Goal: Task Accomplishment & Management: Use online tool/utility

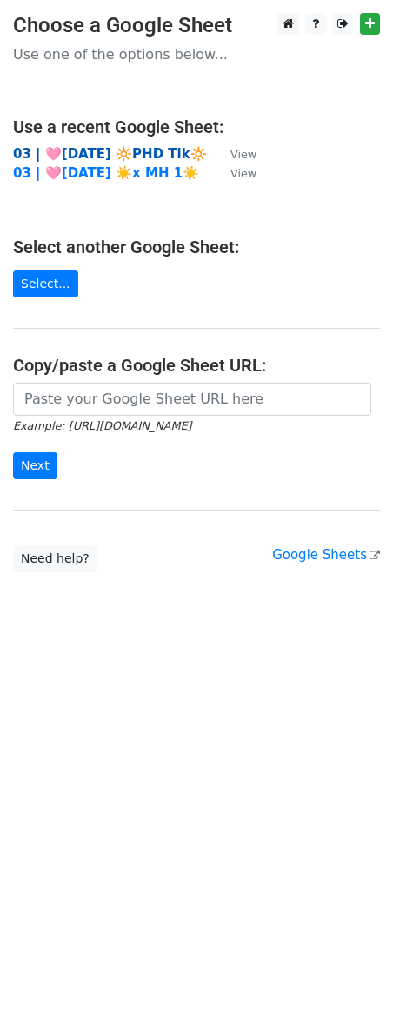
click at [131, 147] on strong "03 | 🩷[DATE] 🔆PHD Tik🔆" at bounding box center [110, 154] width 194 height 16
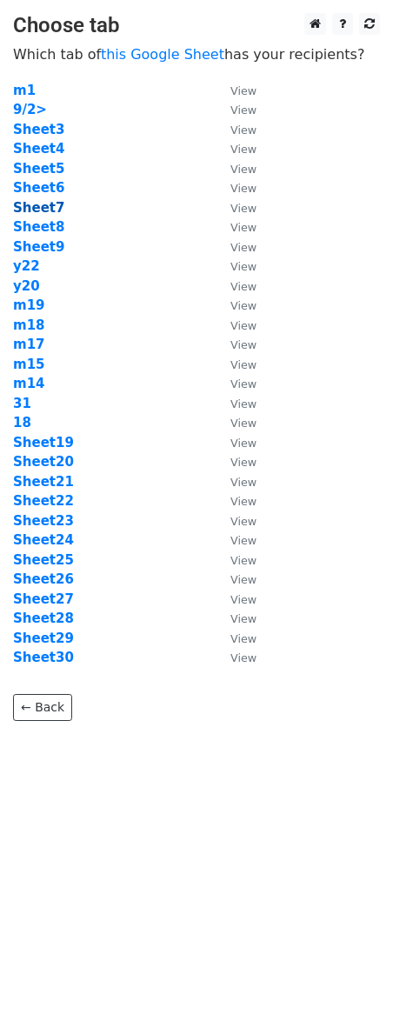
click at [46, 204] on strong "Sheet7" at bounding box center [38, 208] width 51 height 16
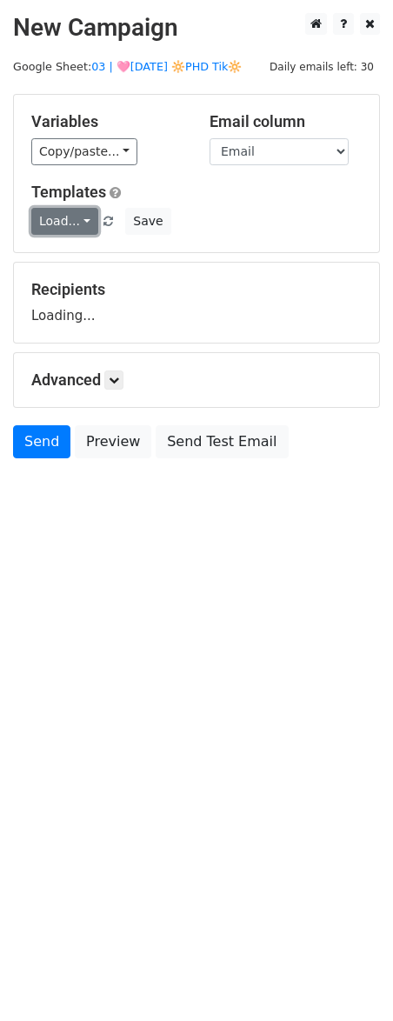
click at [50, 225] on link "Load..." at bounding box center [64, 221] width 67 height 27
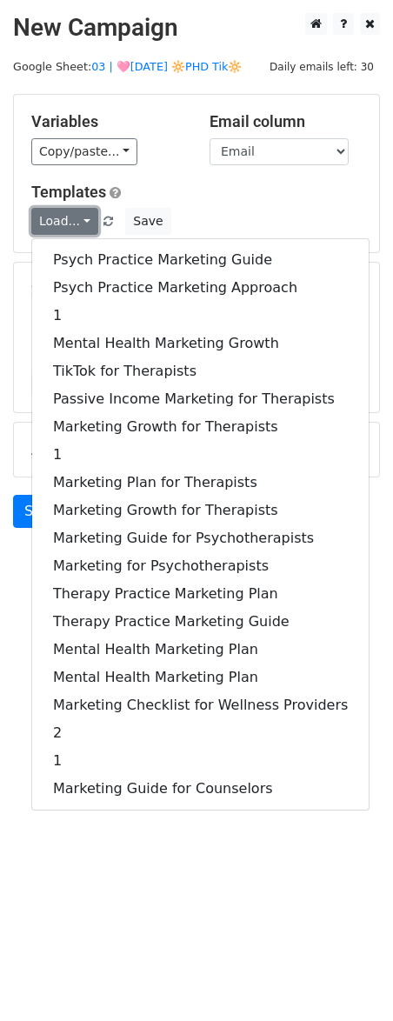
click at [50, 225] on link "Load..." at bounding box center [64, 221] width 67 height 27
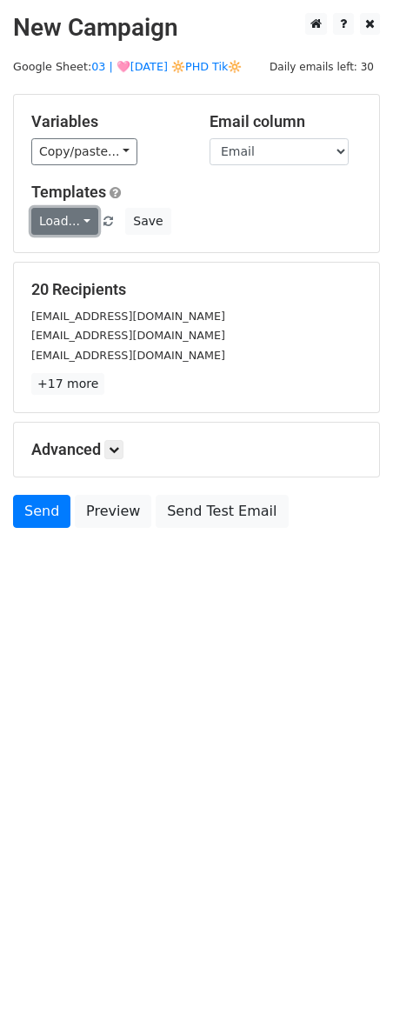
click at [50, 225] on link "Load..." at bounding box center [64, 221] width 67 height 27
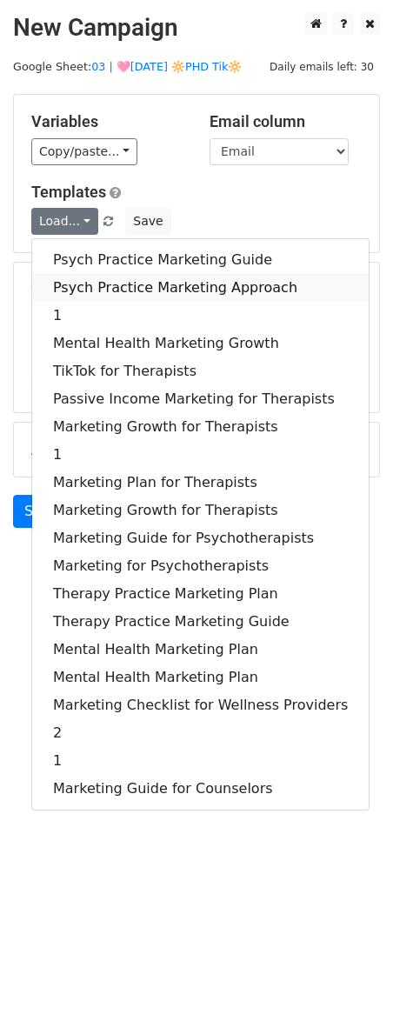
click at [69, 281] on link "Psych Practice Marketing Approach" at bounding box center [200, 288] width 337 height 28
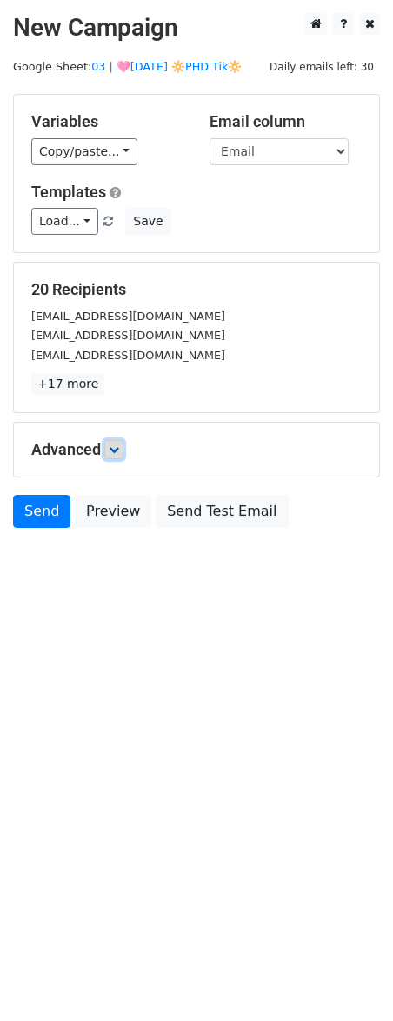
click at [119, 451] on icon at bounding box center [114, 449] width 10 height 10
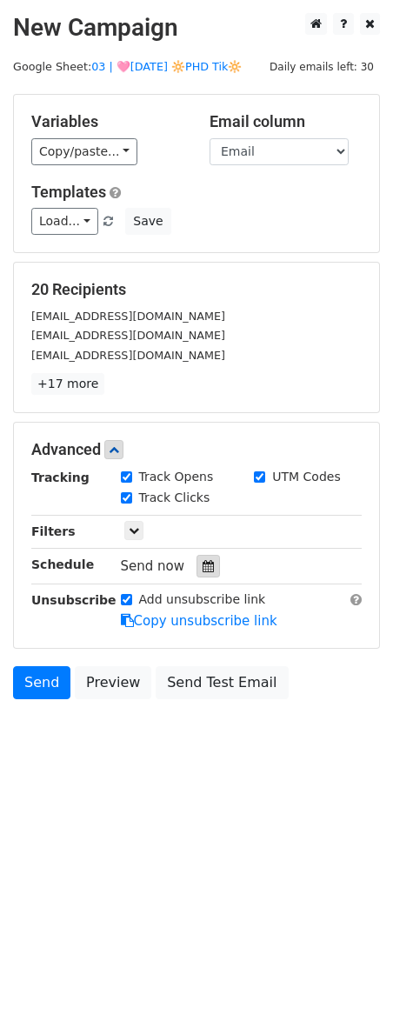
click at [203, 566] on icon at bounding box center [208, 566] width 11 height 12
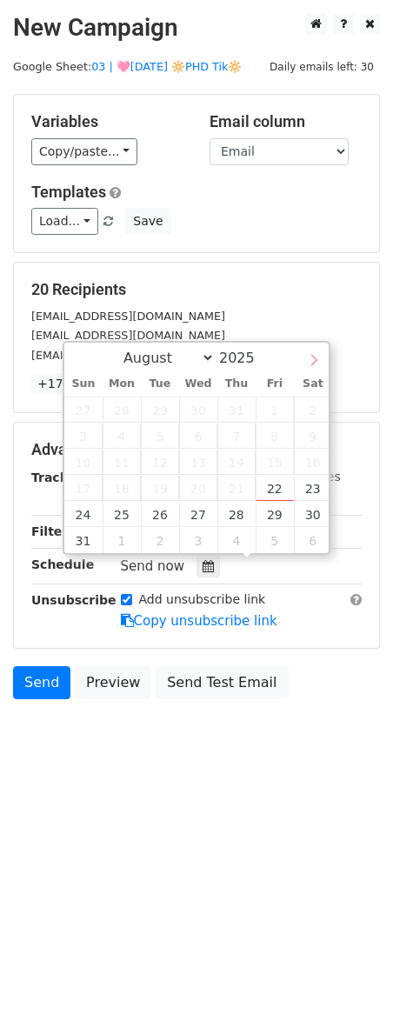
select select "8"
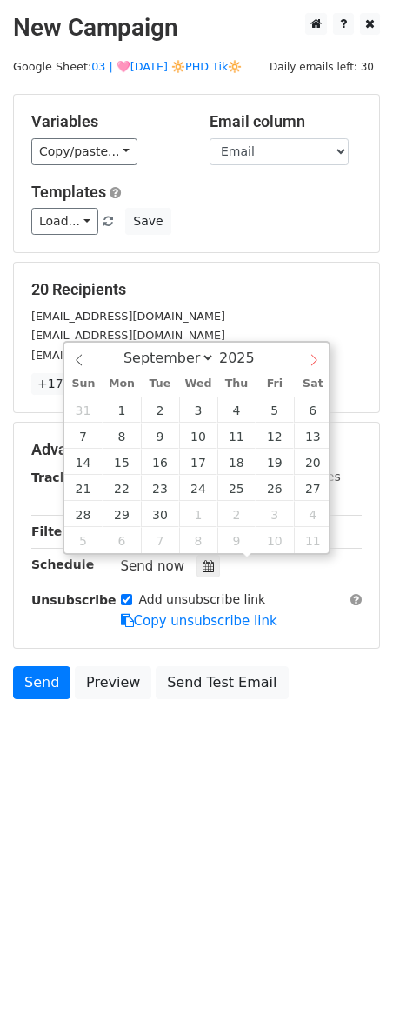
click at [317, 362] on icon at bounding box center [314, 360] width 12 height 12
type input "2025-09-07 12:00"
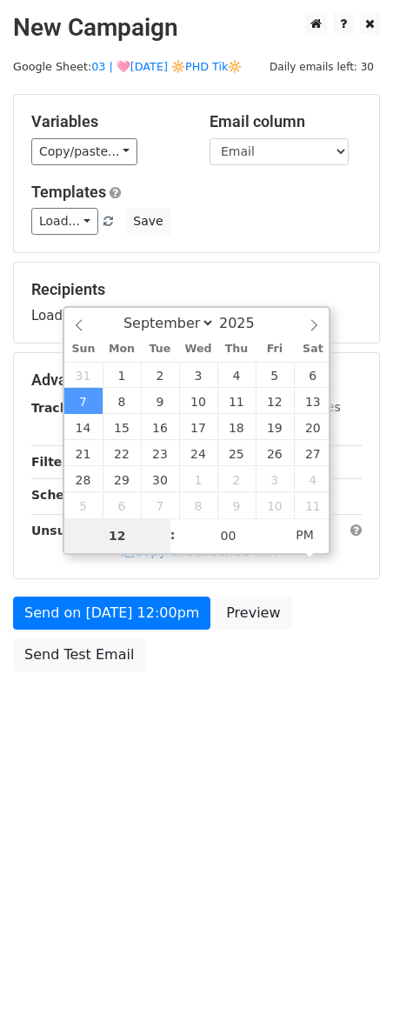
type input "8"
type input "2025-09-07 08:00"
type input "08"
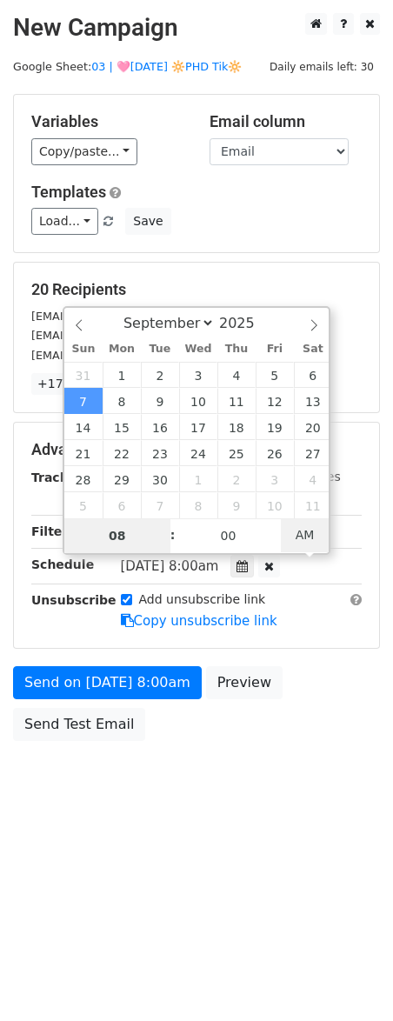
click at [308, 532] on span "AM" at bounding box center [305, 534] width 48 height 35
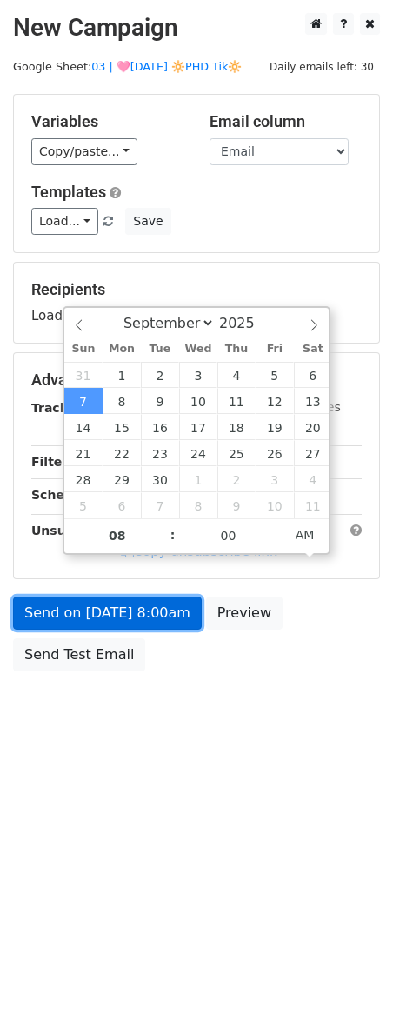
click at [144, 611] on link "Send on Sep 7 at 8:00am" at bounding box center [107, 613] width 189 height 33
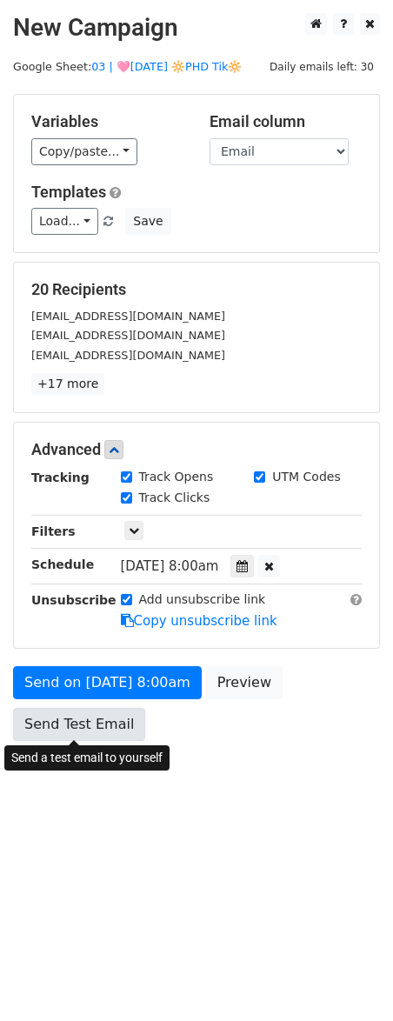
click at [72, 725] on link "Send Test Email" at bounding box center [79, 724] width 132 height 33
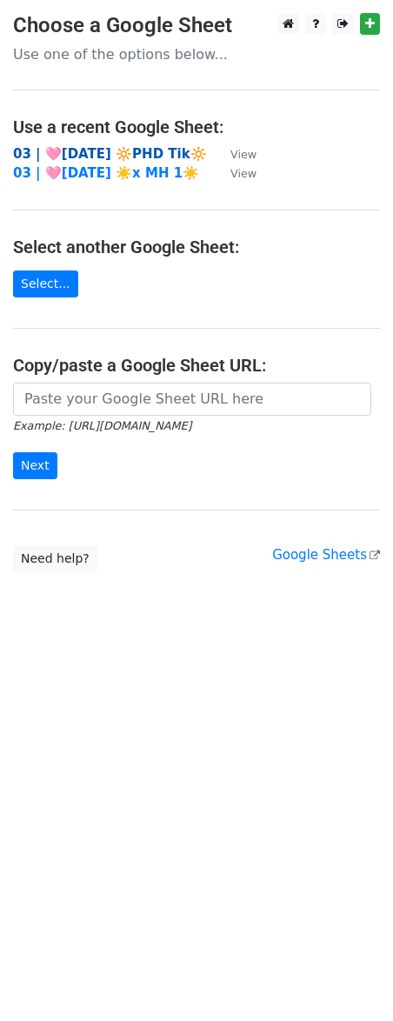
click at [124, 150] on strong "03 | 🩷[DATE] 🔆PHD Tik🔆" at bounding box center [110, 154] width 194 height 16
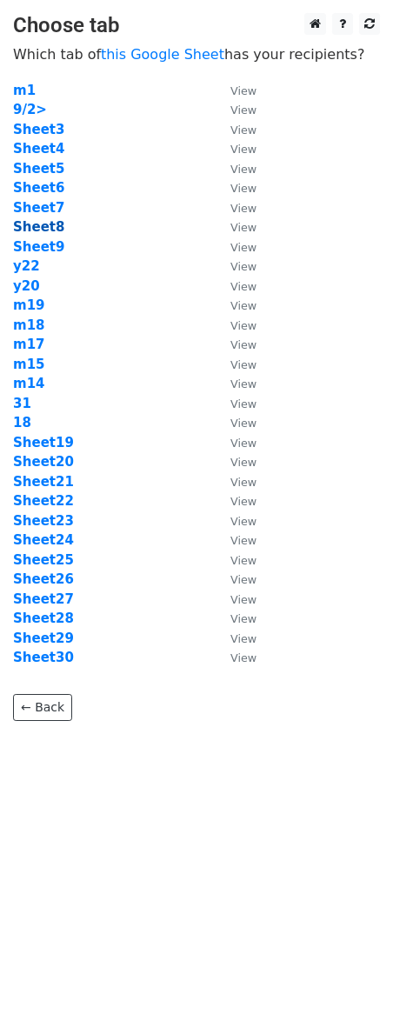
click at [42, 229] on strong "Sheet8" at bounding box center [38, 227] width 51 height 16
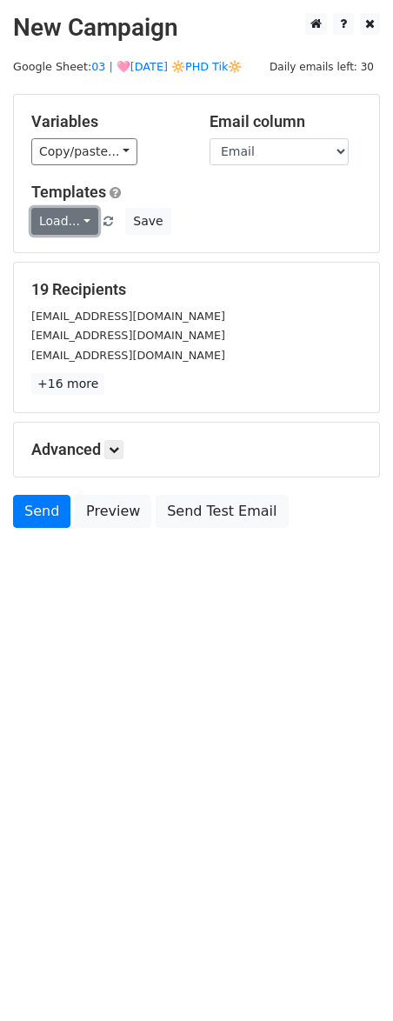
click at [71, 221] on link "Load..." at bounding box center [64, 221] width 67 height 27
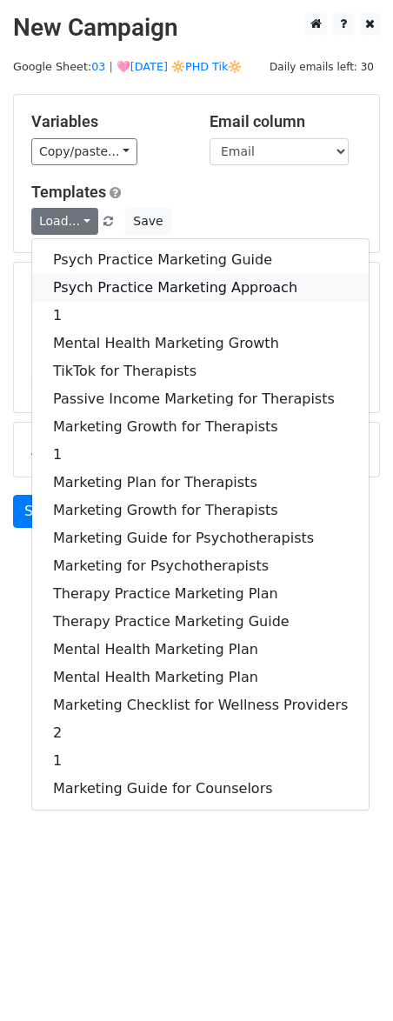
click at [74, 277] on link "Psych Practice Marketing Approach" at bounding box center [200, 288] width 337 height 28
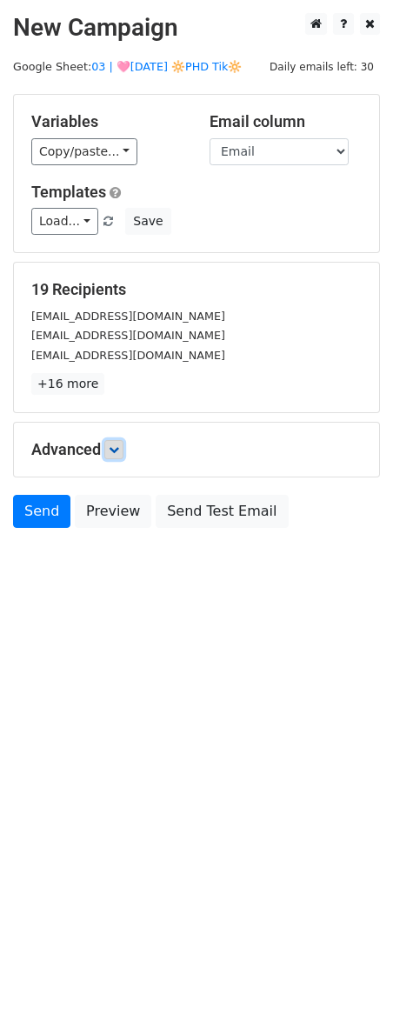
click at [119, 445] on icon at bounding box center [114, 449] width 10 height 10
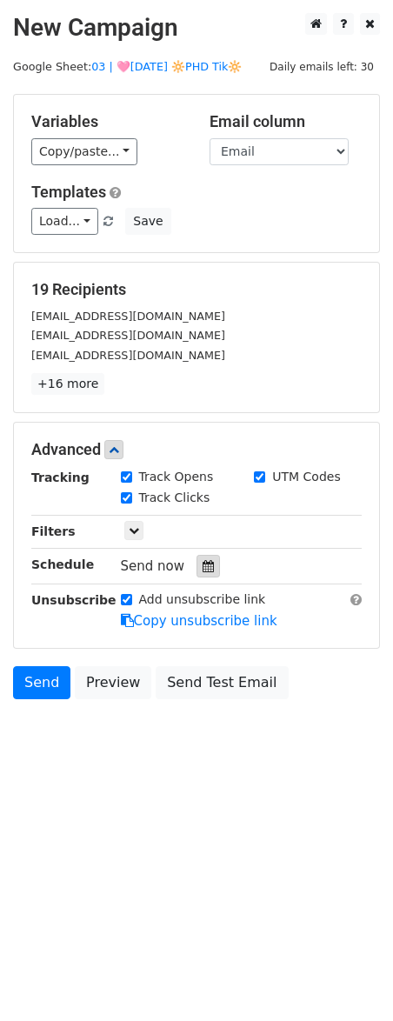
click at [204, 568] on icon at bounding box center [208, 566] width 11 height 12
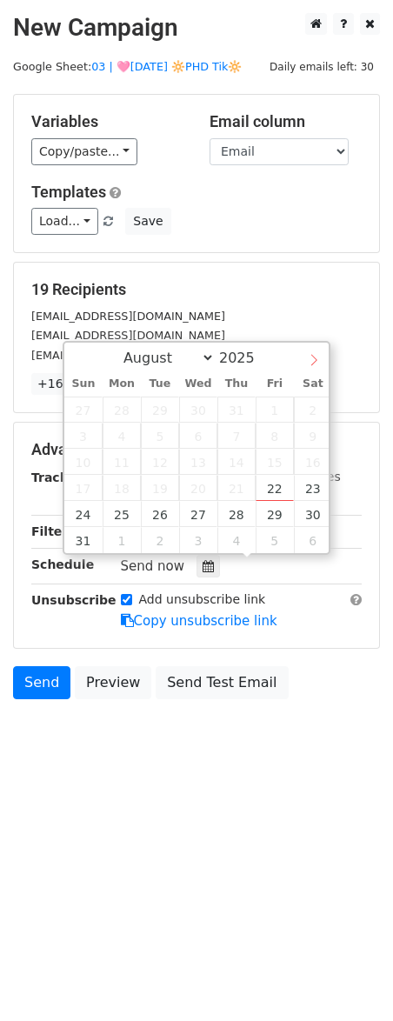
select select "8"
click at [314, 357] on icon at bounding box center [314, 360] width 12 height 12
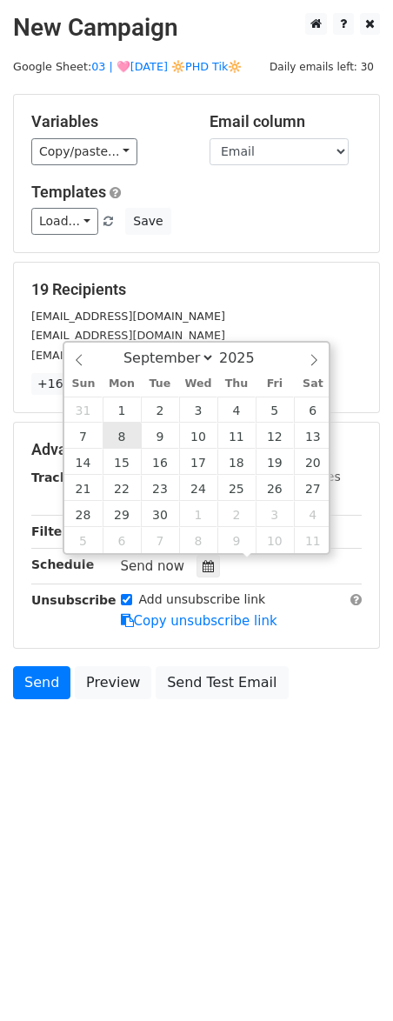
type input "2025-09-08 12:00"
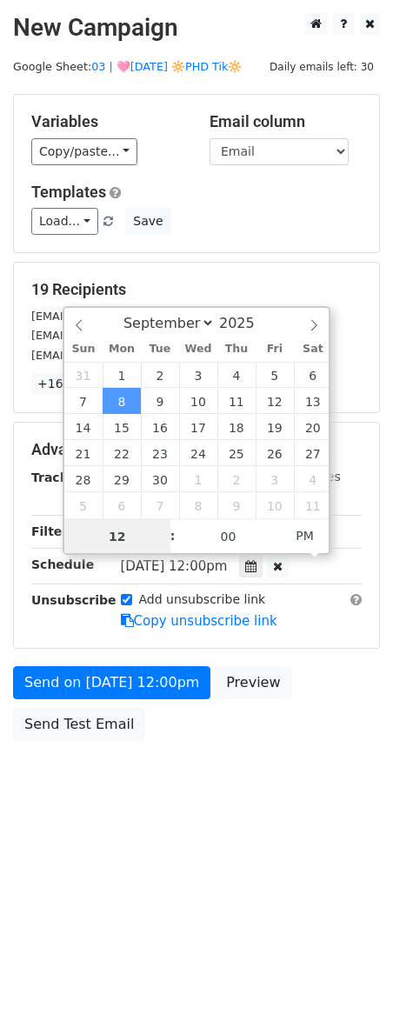
scroll to position [1, 0]
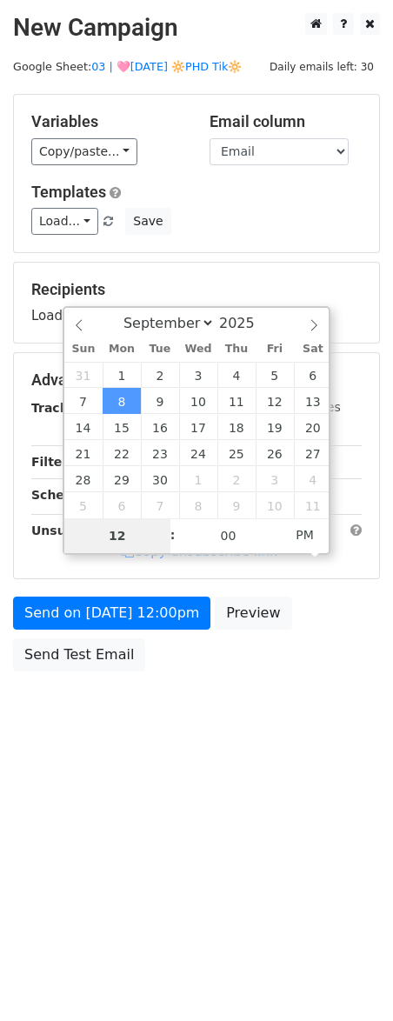
type input "8"
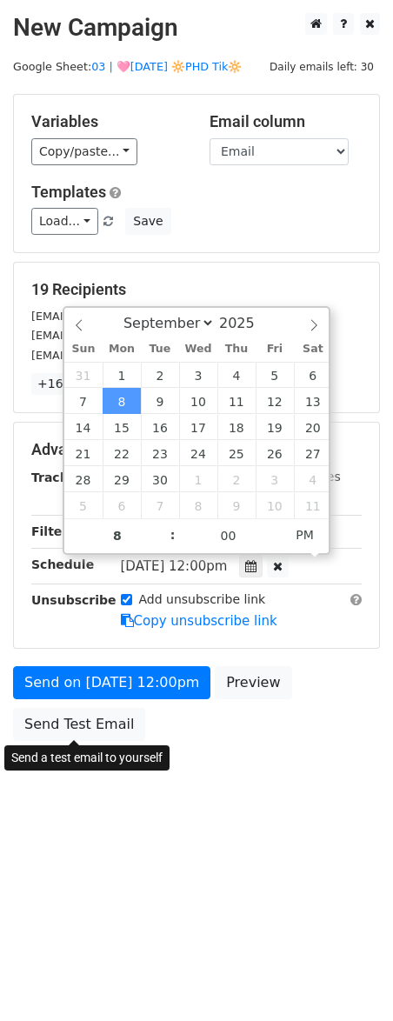
type input "2025-09-08 20:00"
click at [83, 701] on div "Send on Sep 8 at 12:00pm Preview Send Test Email" at bounding box center [196, 707] width 393 height 83
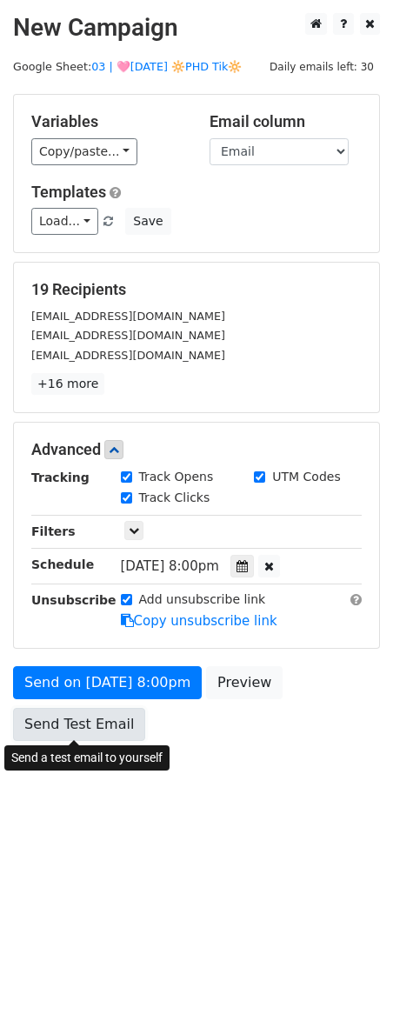
click at [77, 721] on link "Send Test Email" at bounding box center [79, 724] width 132 height 33
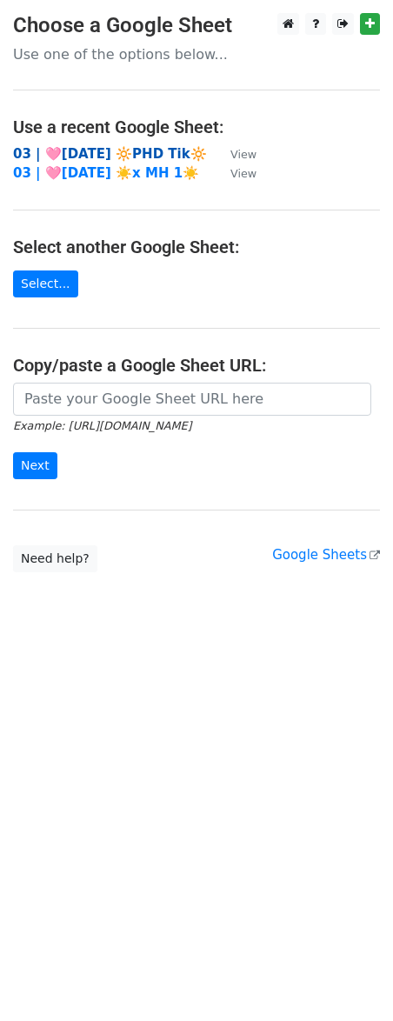
click at [157, 150] on strong "03 | 🩷[DATE] 🔆PHD Tik🔆" at bounding box center [110, 154] width 194 height 16
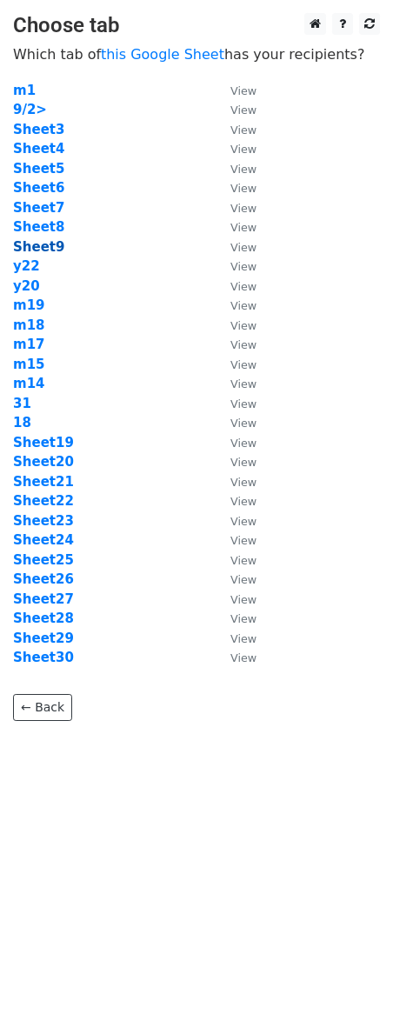
click at [48, 251] on strong "Sheet9" at bounding box center [38, 247] width 51 height 16
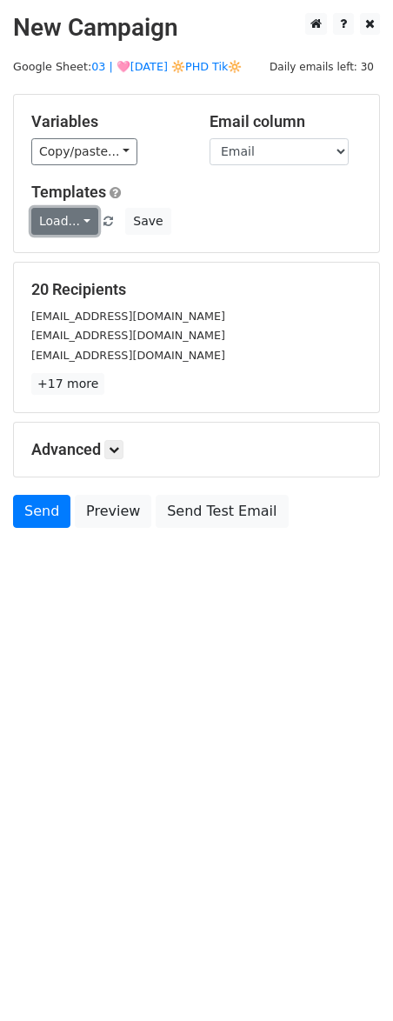
click at [59, 233] on link "Load..." at bounding box center [64, 221] width 67 height 27
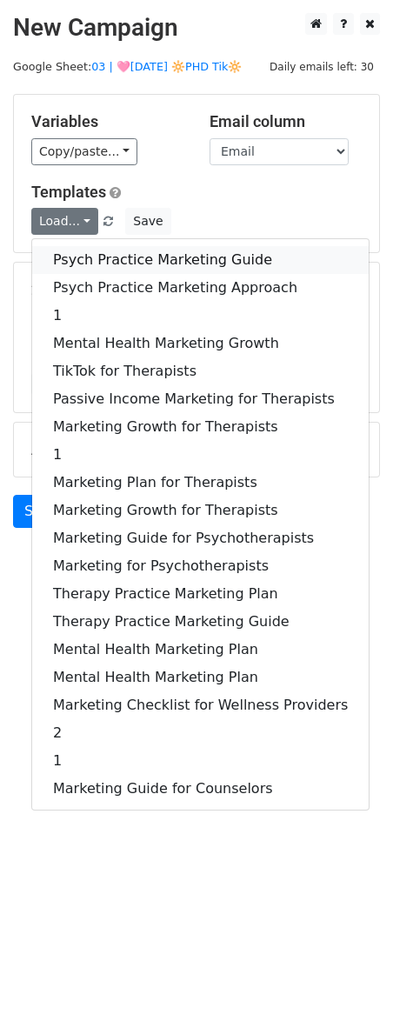
click at [66, 267] on link "Psych Practice Marketing Guide" at bounding box center [200, 260] width 337 height 28
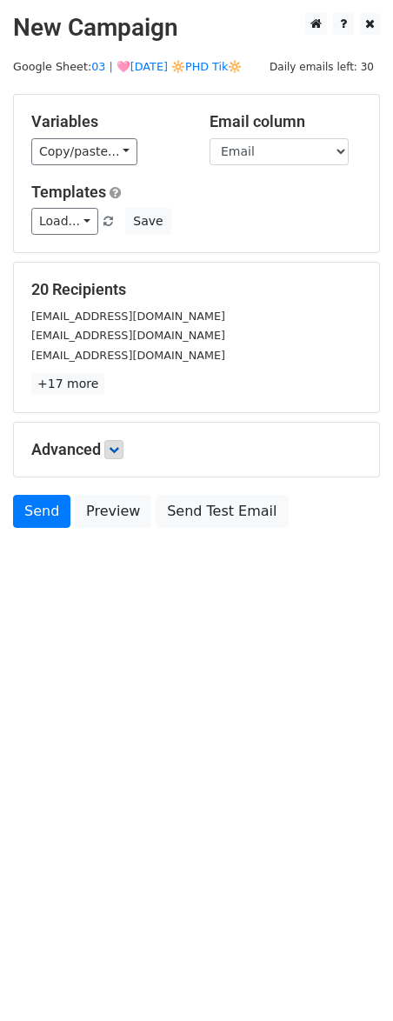
drag, startPoint x: 123, startPoint y: 470, endPoint x: 124, endPoint y: 456, distance: 13.9
click at [124, 469] on div "Advanced Tracking Track Opens UTM Codes Track Clicks Filters Only include sprea…" at bounding box center [196, 450] width 365 height 54
drag, startPoint x: 124, startPoint y: 455, endPoint x: 196, endPoint y: 571, distance: 137.1
click at [124, 455] on link at bounding box center [113, 449] width 19 height 19
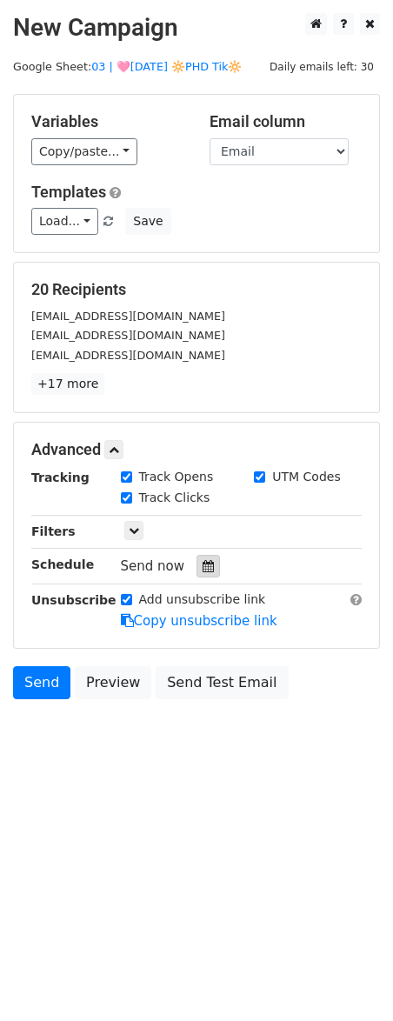
click at [204, 565] on icon at bounding box center [208, 566] width 11 height 12
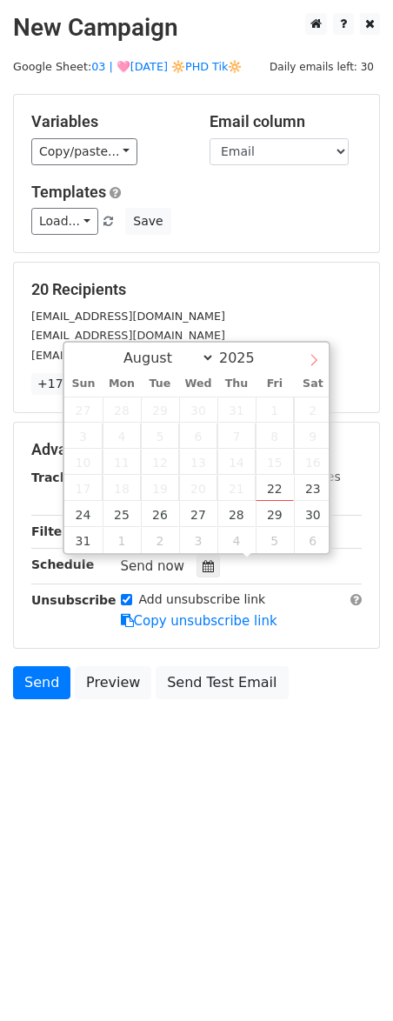
select select "8"
click at [317, 364] on icon at bounding box center [314, 360] width 12 height 12
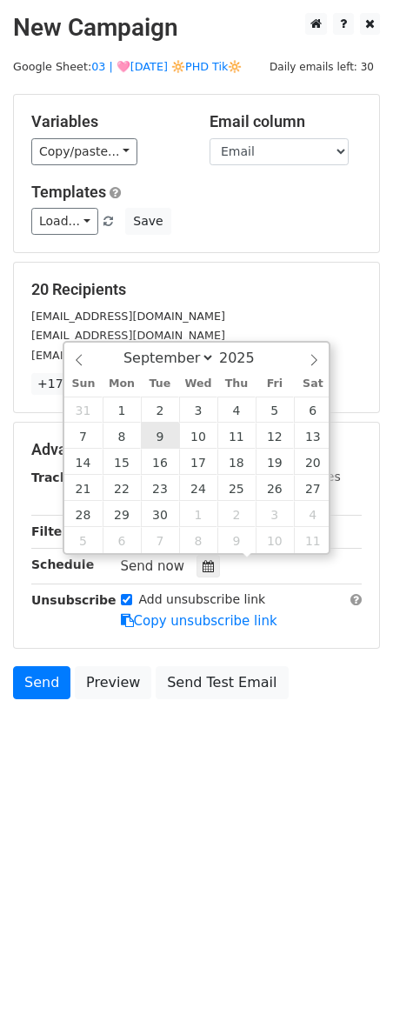
type input "2025-09-09 12:00"
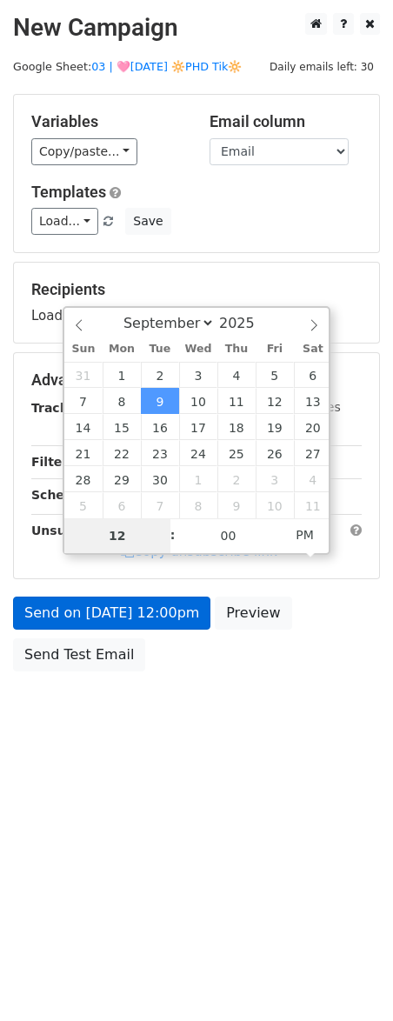
type input "8"
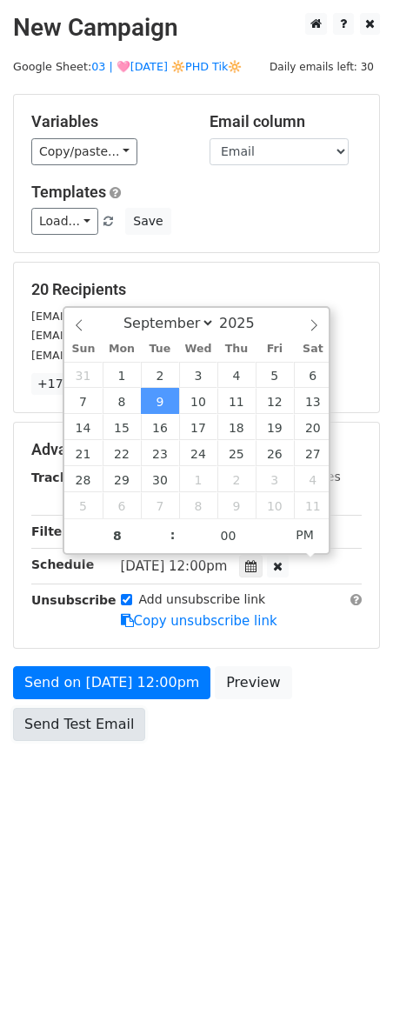
type input "2025-09-09 20:00"
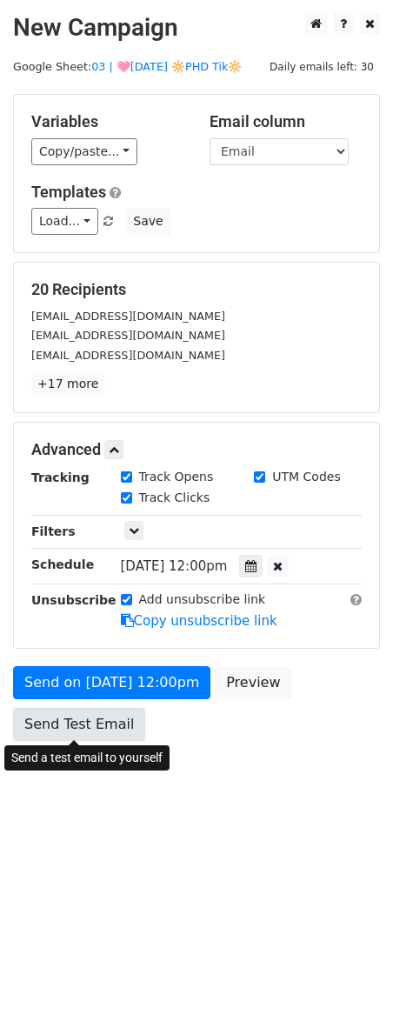
click at [83, 720] on link "Send Test Email" at bounding box center [79, 724] width 132 height 33
